Goal: Information Seeking & Learning: Learn about a topic

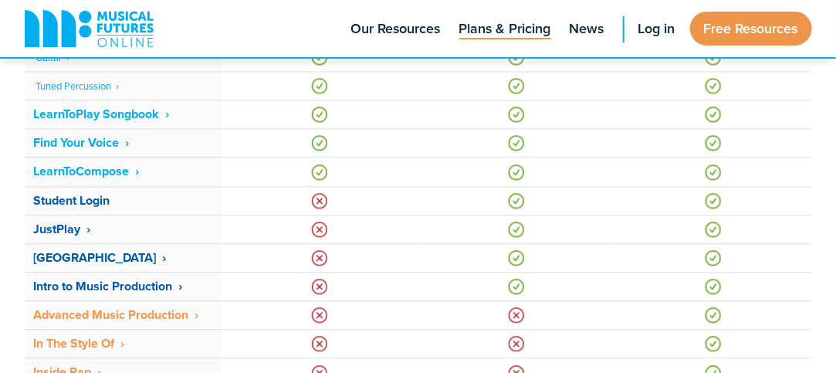
scroll to position [1091, 0]
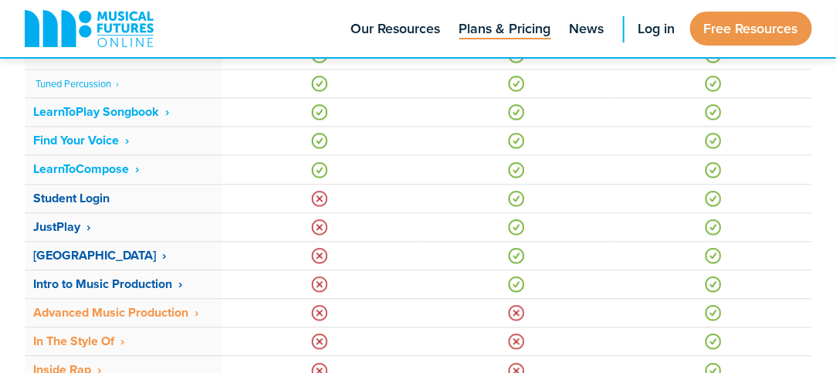
click at [460, 255] on td at bounding box center [516, 255] width 197 height 29
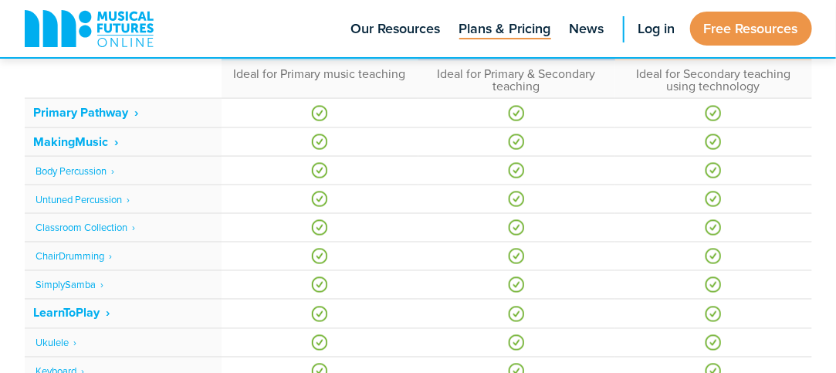
scroll to position [749, 0]
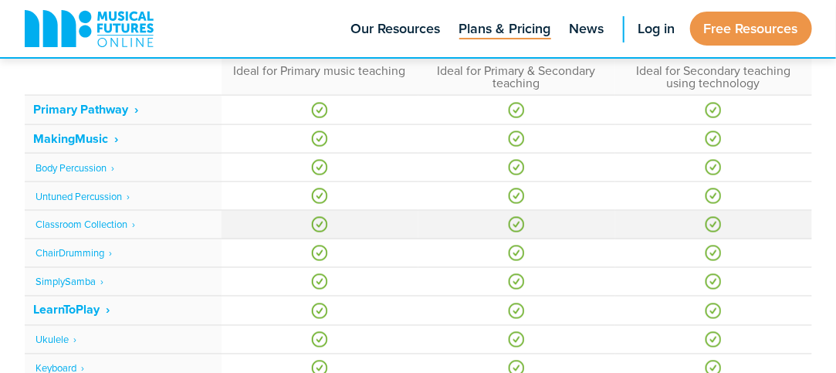
click at [136, 226] on link "Classroom Collection ‎ ›" at bounding box center [86, 225] width 100 height 14
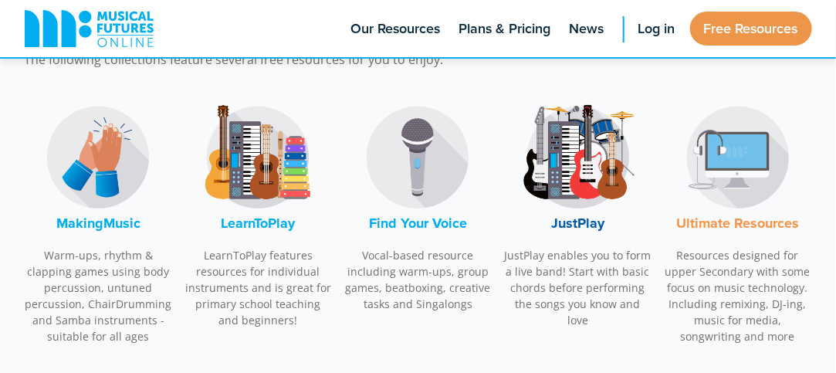
scroll to position [510, 0]
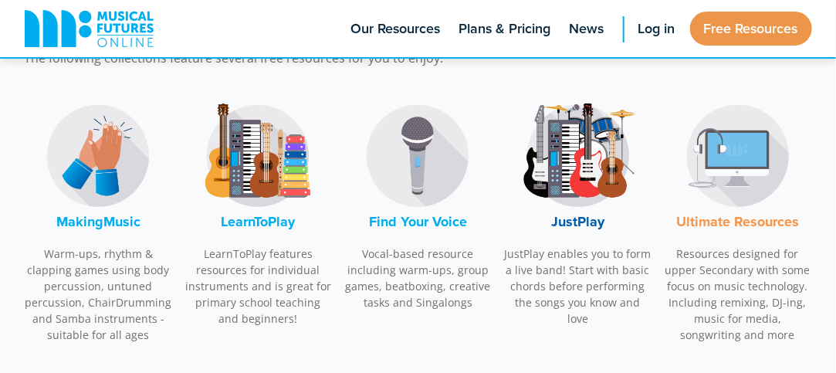
click at [276, 222] on font "LearnToPlay" at bounding box center [258, 222] width 74 height 20
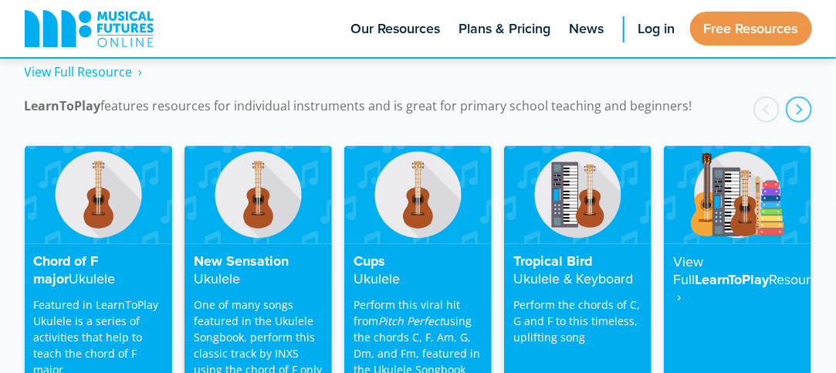
scroll to position [2545, 0]
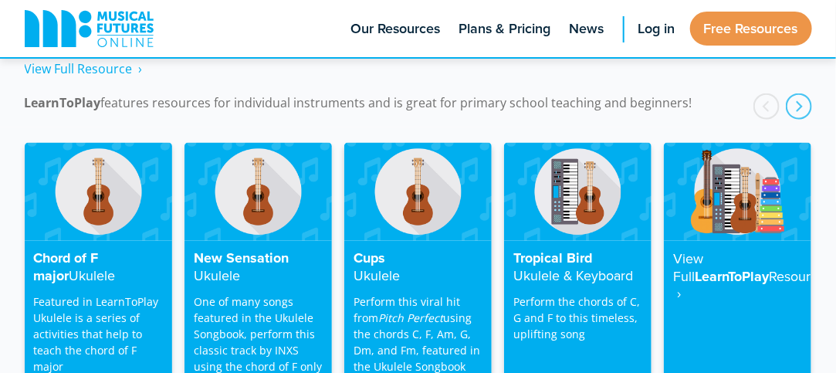
click at [427, 188] on img at bounding box center [417, 192] width 147 height 98
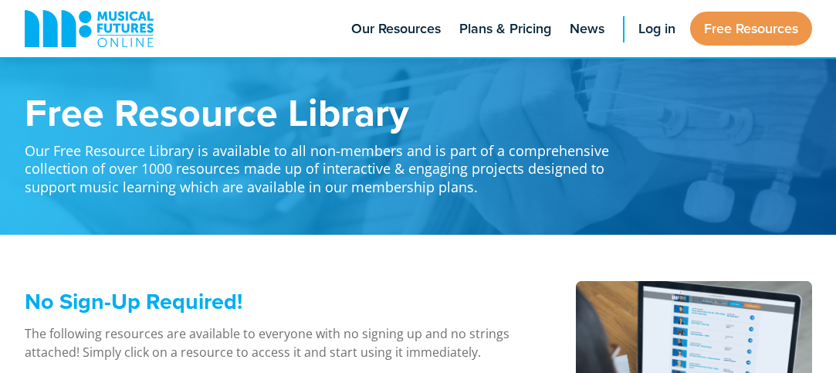
scroll to position [2545, 0]
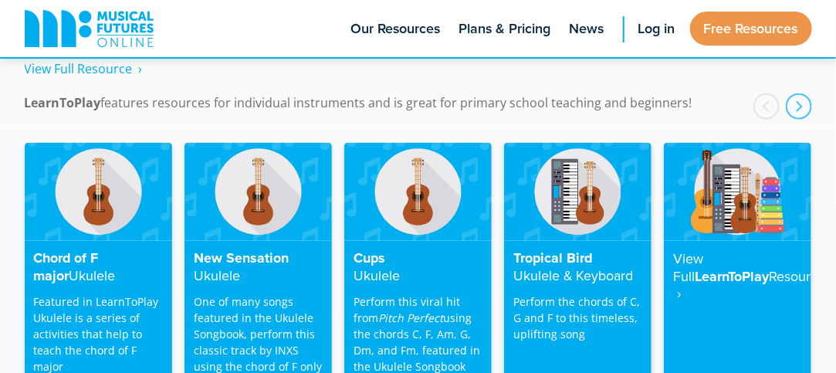
click at [568, 266] on div "Tropical Bird Ukulele & Keyboard Perform the chords of C, G and F to this timel…" at bounding box center [577, 312] width 147 height 143
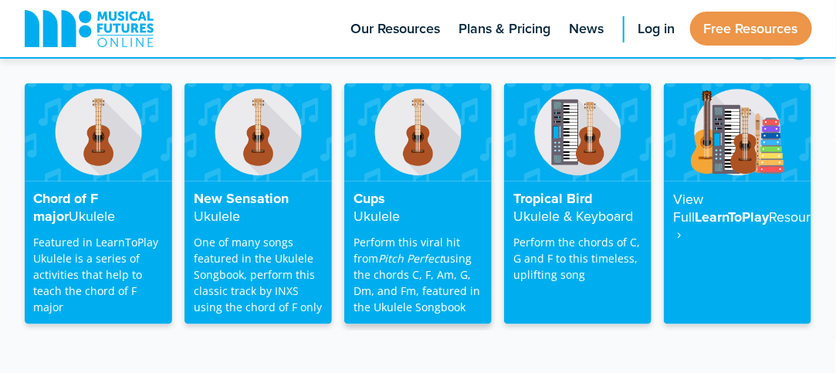
scroll to position [2603, 0]
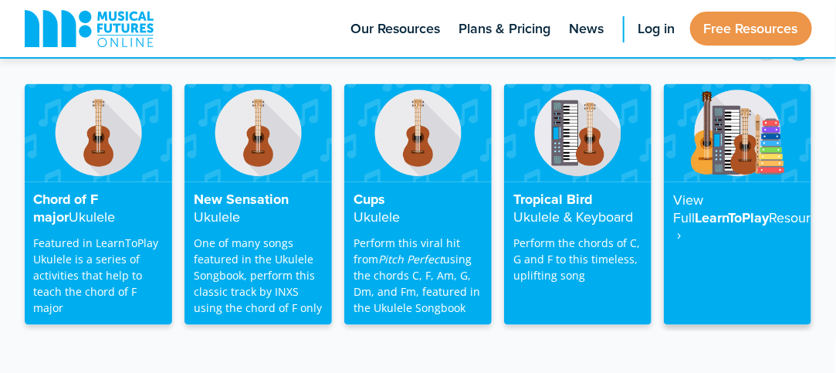
click at [713, 198] on h4 "View Full LearnToPlay Resource ‎ ›" at bounding box center [737, 217] width 129 height 53
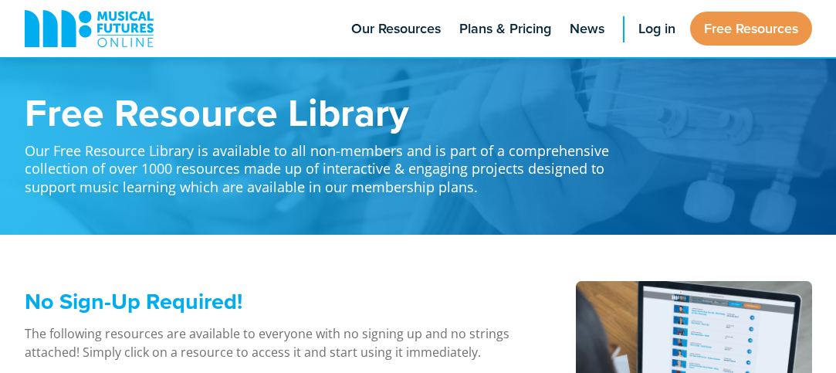
scroll to position [2603, 0]
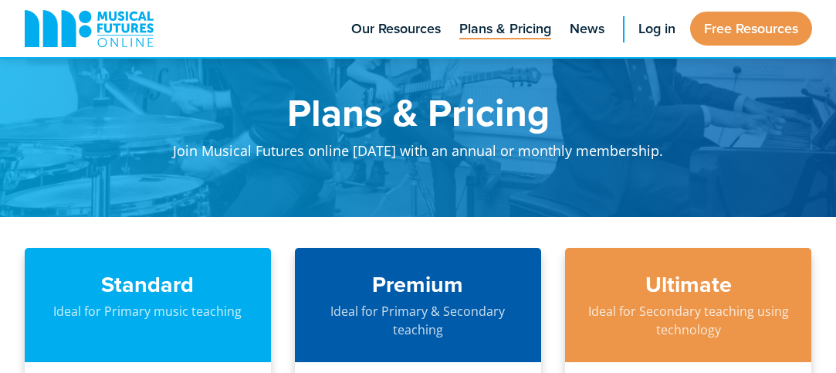
scroll to position [749, 0]
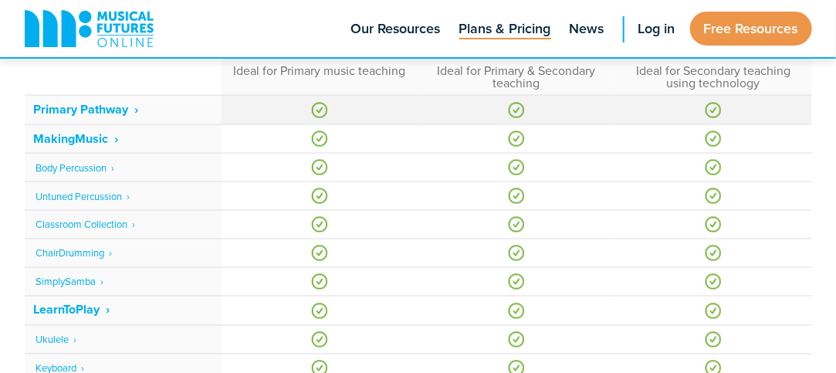
click at [103, 111] on strong "Primary Pathway ‎ ›" at bounding box center [86, 109] width 105 height 18
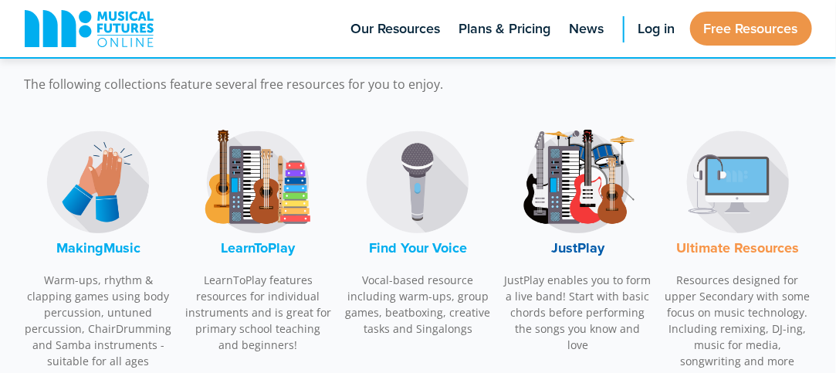
scroll to position [485, 0]
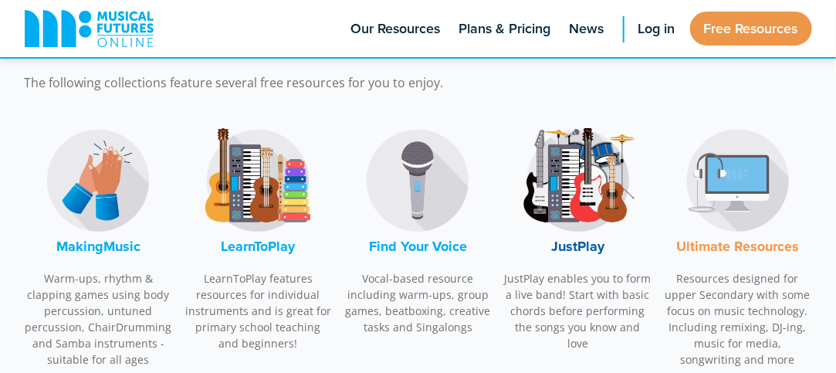
click at [115, 165] on img at bounding box center [98, 181] width 116 height 116
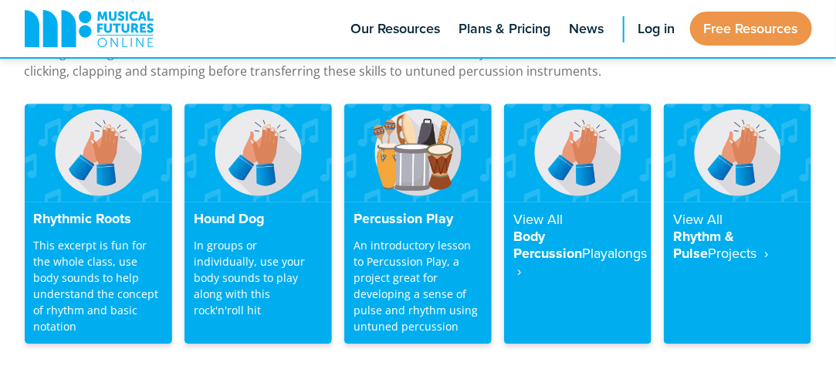
scroll to position [1422, 0]
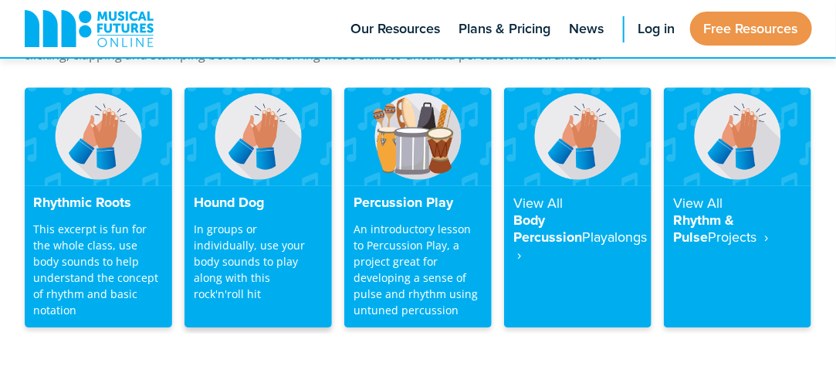
click at [256, 130] on img at bounding box center [258, 136] width 147 height 98
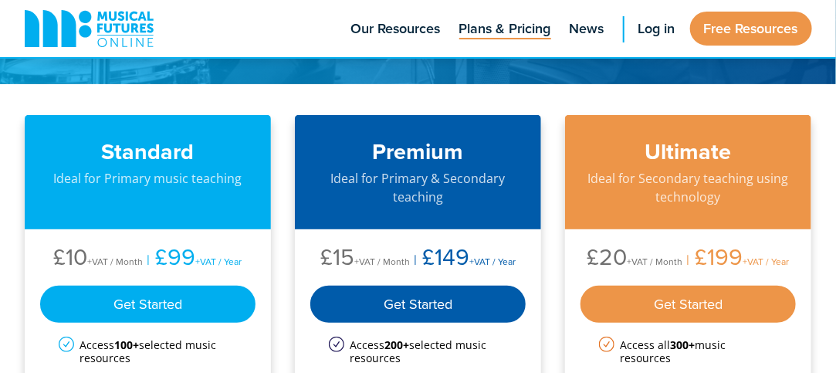
scroll to position [137, 0]
